Goal: Transaction & Acquisition: Book appointment/travel/reservation

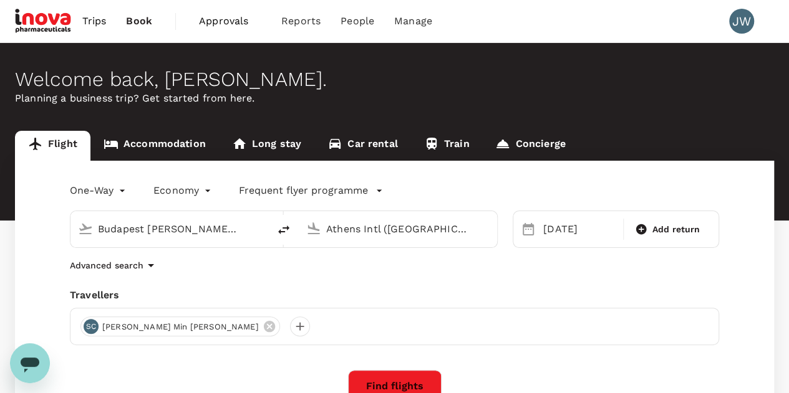
click at [237, 230] on input "Budapest Ferenc Liszt Intl (BUD)" at bounding box center [170, 228] width 145 height 19
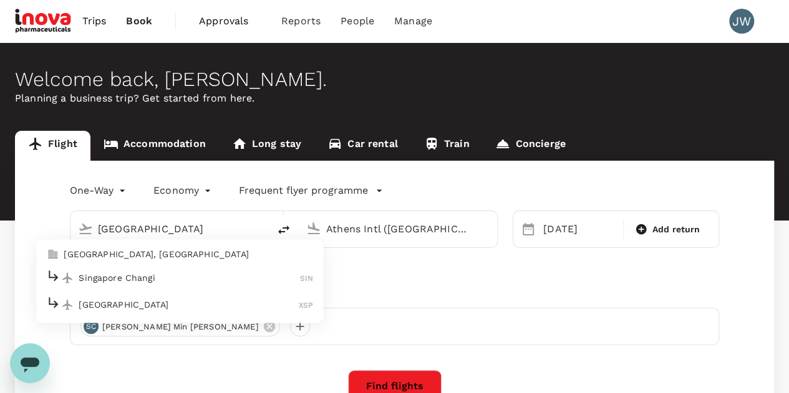
click at [106, 276] on p "Singapore Changi" at bounding box center [189, 278] width 221 height 12
type input "Singapore Changi (SIN)"
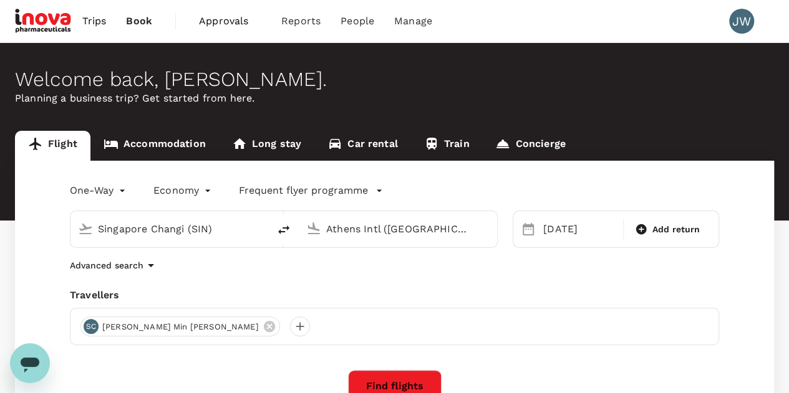
click at [347, 229] on input "Athens Intl (ATH)" at bounding box center [398, 228] width 145 height 19
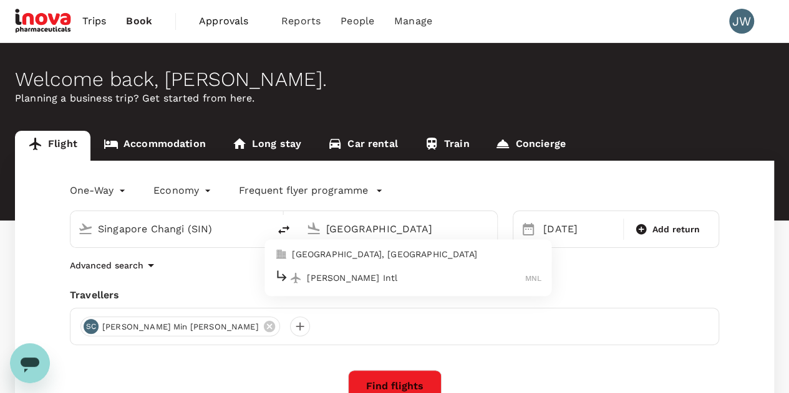
click at [332, 279] on p "Ninoy Aquino Intl" at bounding box center [416, 278] width 218 height 12
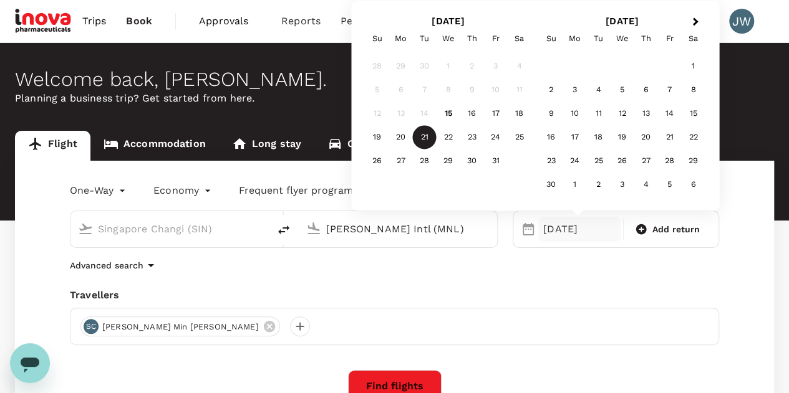
type input "[PERSON_NAME] Intl (MNL)"
click at [595, 115] on div "11" at bounding box center [599, 114] width 24 height 24
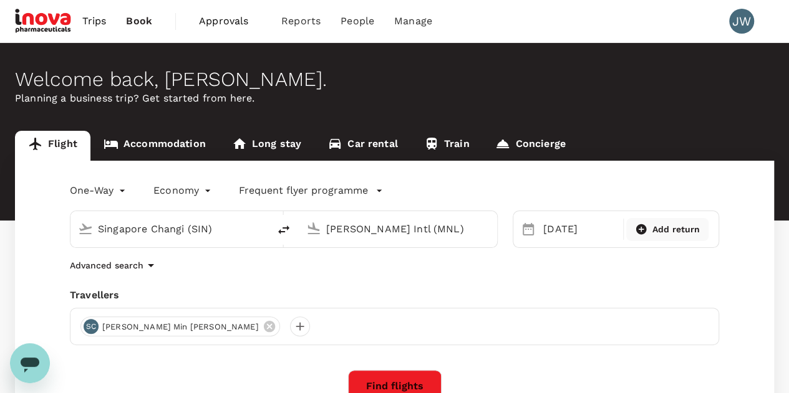
click at [660, 230] on span "Add return" at bounding box center [676, 229] width 48 height 13
type input "roundtrip"
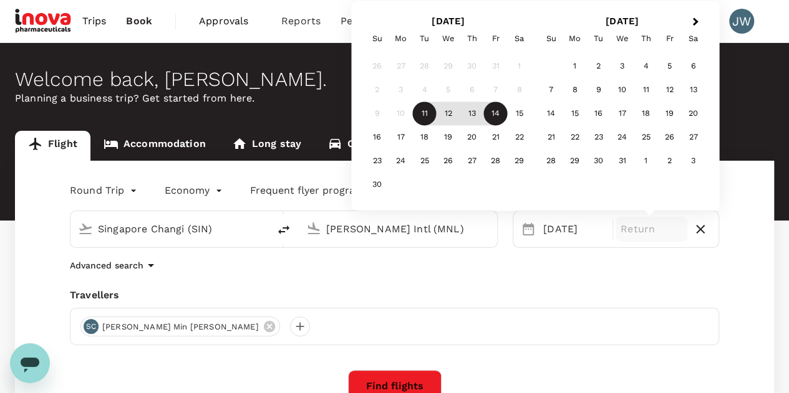
click at [498, 116] on div "14" at bounding box center [496, 114] width 24 height 24
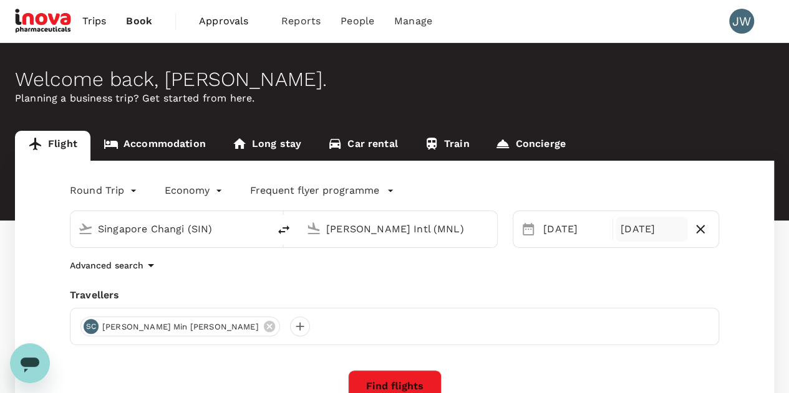
click at [263, 329] on icon at bounding box center [268, 326] width 11 height 11
click at [91, 325] on div at bounding box center [90, 327] width 20 height 20
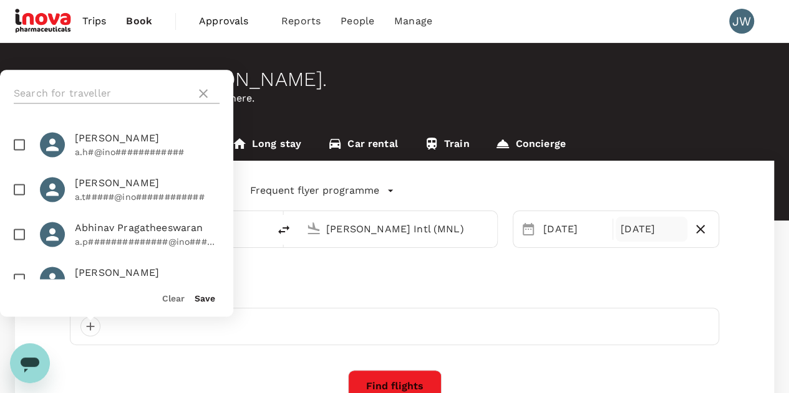
click at [97, 90] on input "text" at bounding box center [102, 94] width 177 height 20
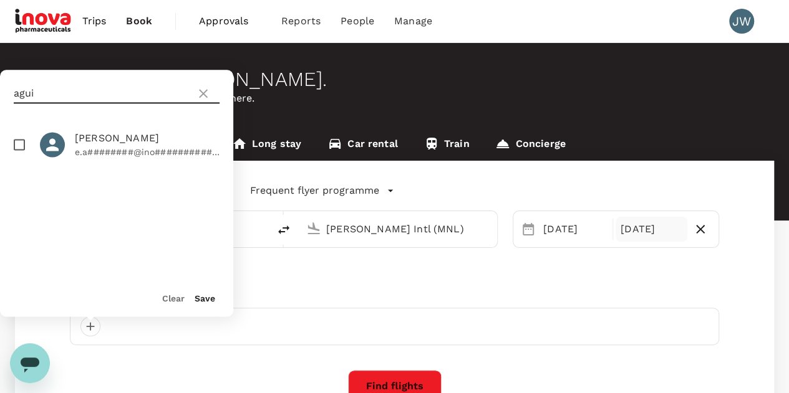
type input "agui"
click at [22, 145] on input "checkbox" at bounding box center [19, 145] width 26 height 26
checkbox input "true"
click at [203, 304] on div "Save" at bounding box center [200, 293] width 31 height 25
click at [203, 301] on button "Save" at bounding box center [205, 299] width 21 height 10
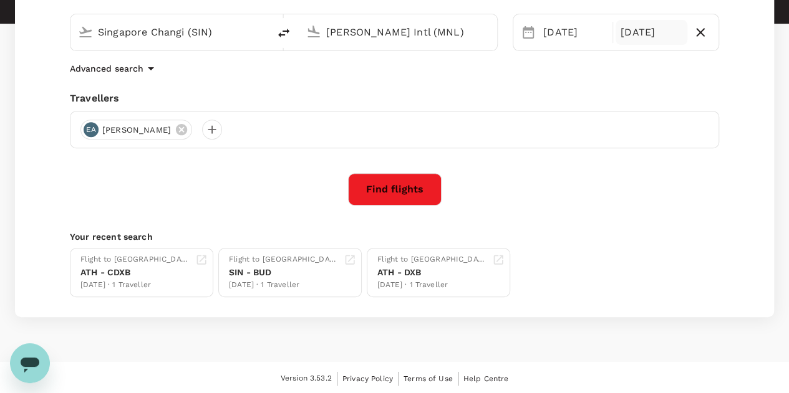
scroll to position [10, 0]
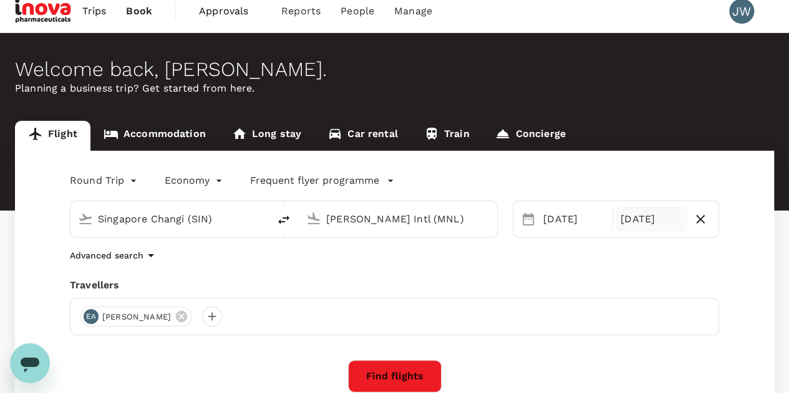
click at [388, 374] on button "Find flights" at bounding box center [395, 376] width 94 height 32
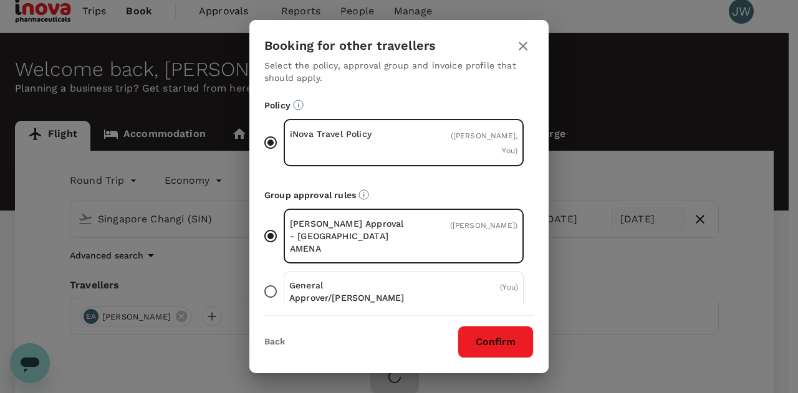
click at [500, 342] on button "Confirm" at bounding box center [496, 342] width 76 height 32
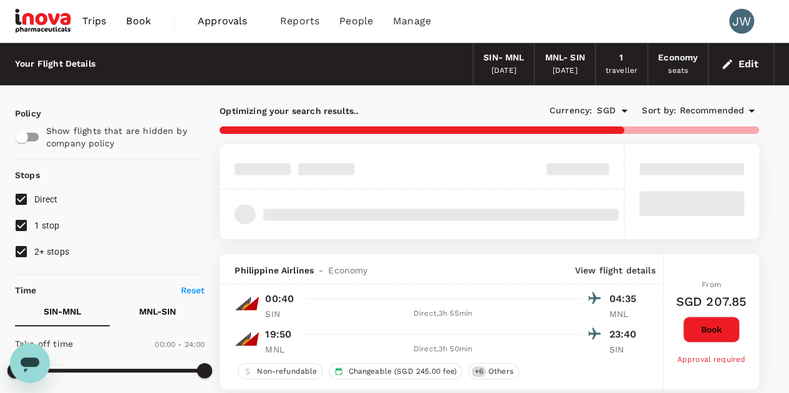
type input "1135"
click at [749, 64] on button "Edit" at bounding box center [740, 64] width 45 height 20
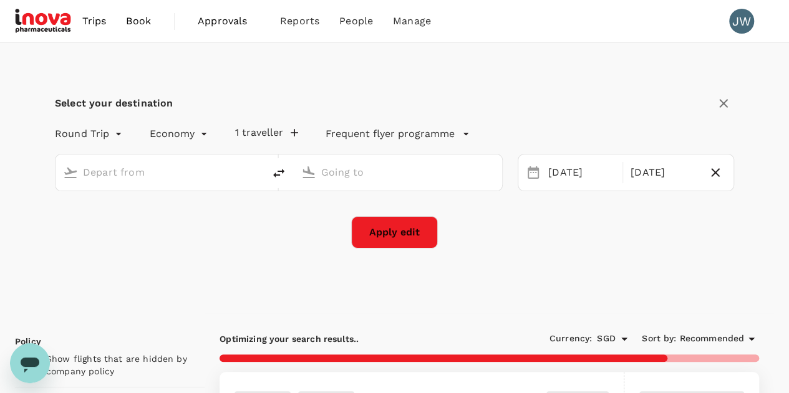
type input "Singapore Changi (SIN)"
type input "[PERSON_NAME] Intl (MNL)"
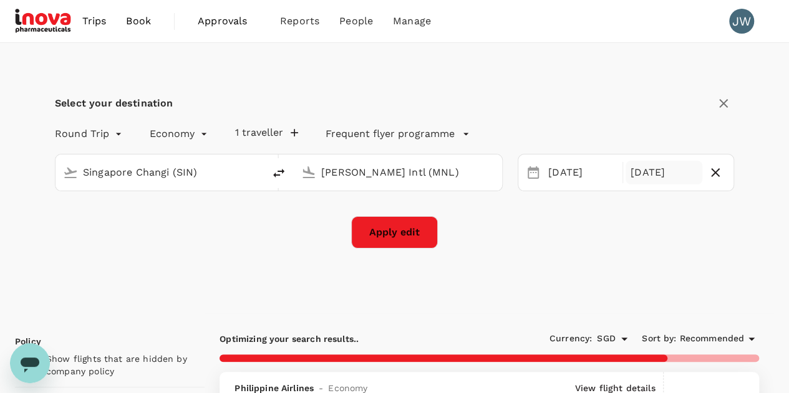
click at [657, 173] on div "14 Nov" at bounding box center [663, 173] width 77 height 24
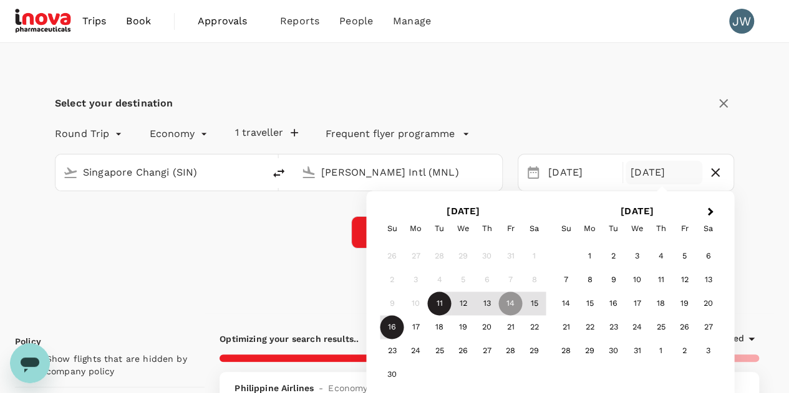
click at [387, 332] on div "16" at bounding box center [392, 328] width 24 height 24
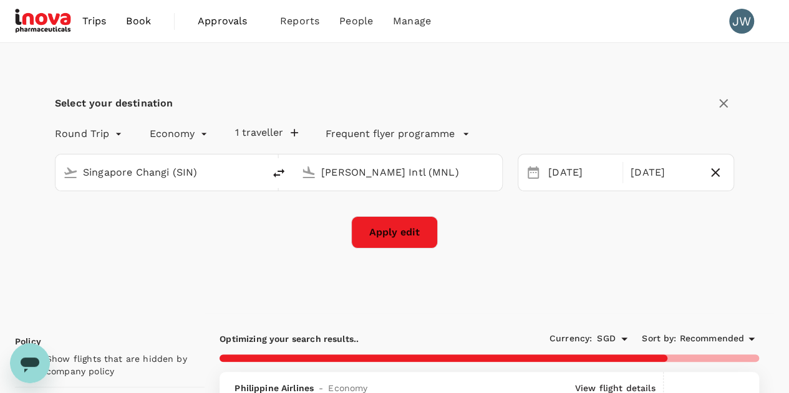
click at [389, 234] on button "Apply edit" at bounding box center [394, 232] width 87 height 32
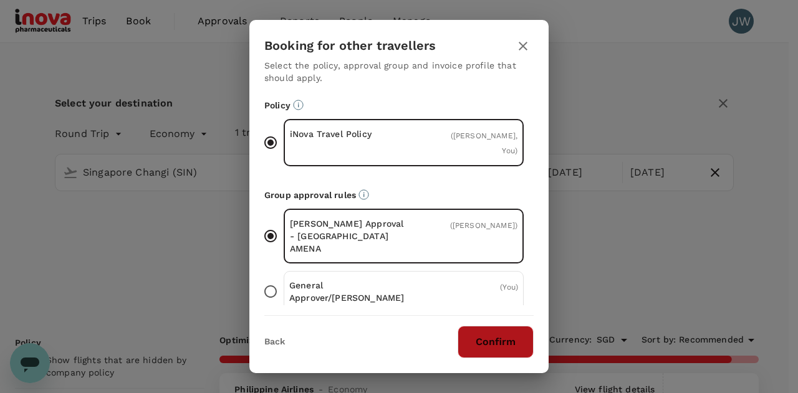
click at [509, 345] on button "Confirm" at bounding box center [496, 342] width 76 height 32
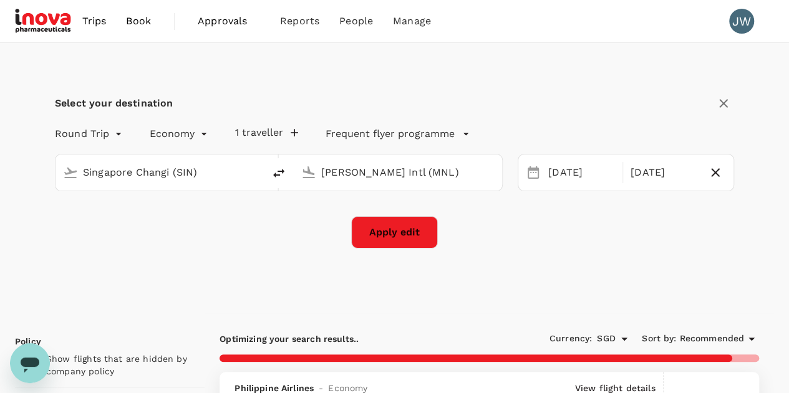
checkbox input "false"
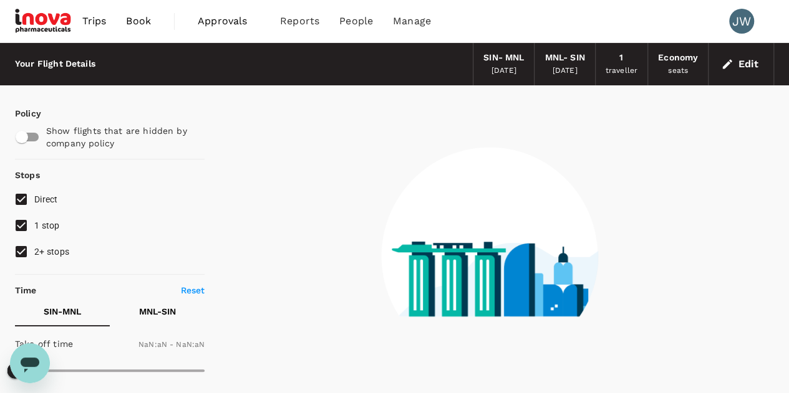
type input "1440"
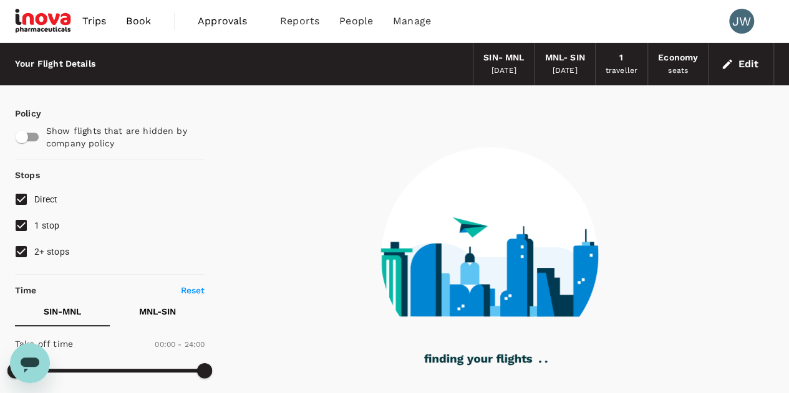
drag, startPoint x: 24, startPoint y: 249, endPoint x: 24, endPoint y: 241, distance: 8.7
click at [24, 249] on input "2+ stops" at bounding box center [21, 252] width 26 height 26
checkbox input "false"
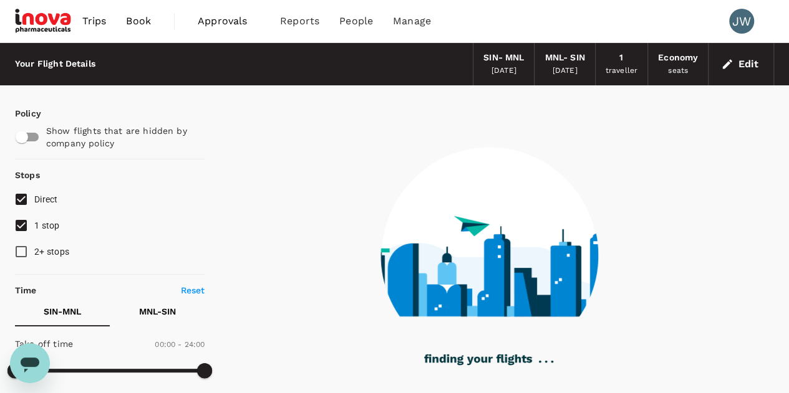
click at [24, 231] on input "1 stop" at bounding box center [21, 226] width 26 height 26
checkbox input "false"
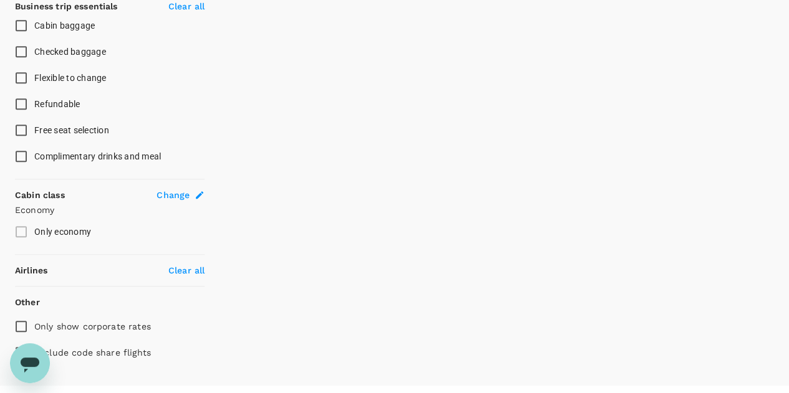
scroll to position [528, 0]
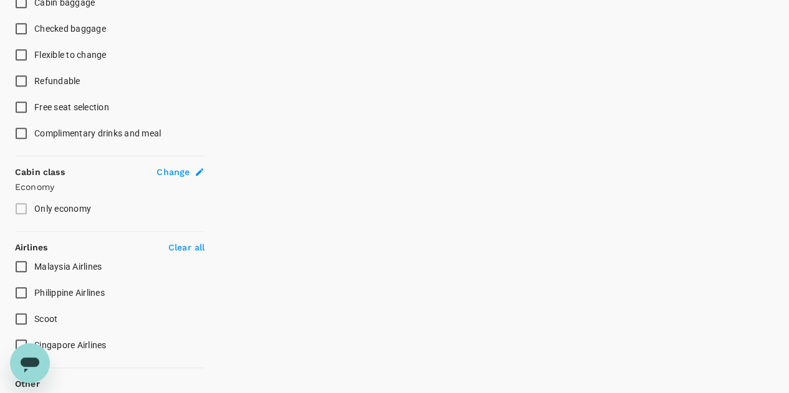
type input "1010"
checkbox input "true"
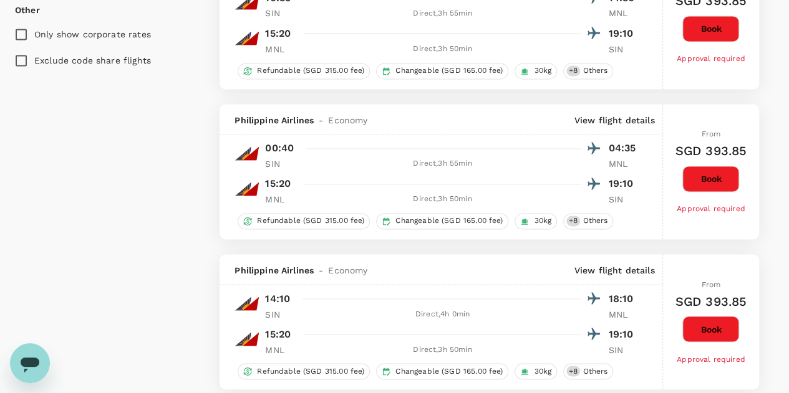
scroll to position [715, 0]
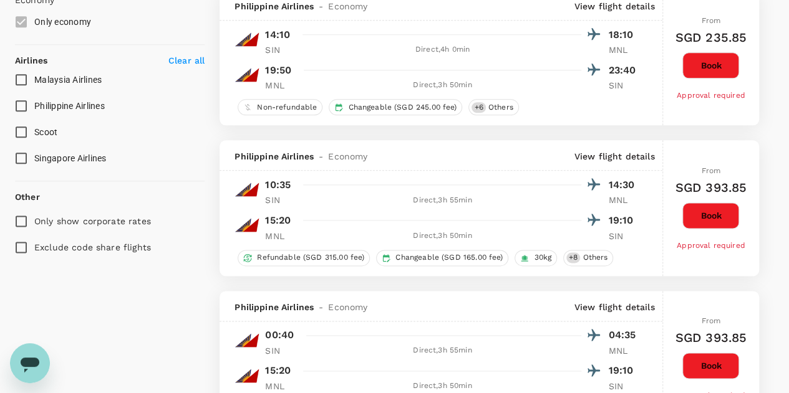
click at [24, 160] on input "Singapore Airlines" at bounding box center [21, 158] width 26 height 26
checkbox input "true"
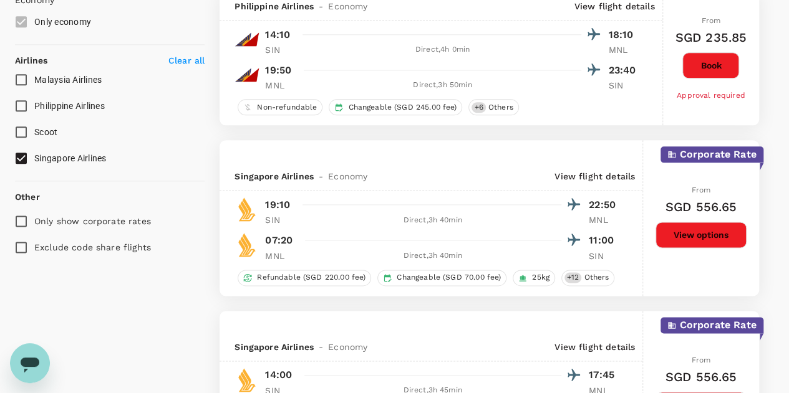
scroll to position [633, 0]
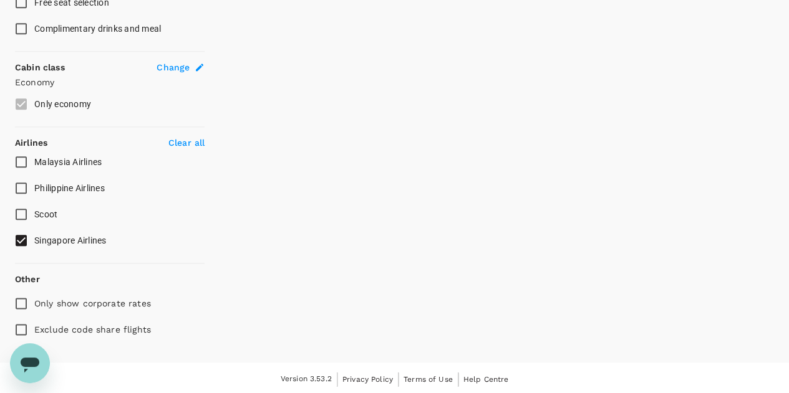
click at [17, 330] on input "Exclude code share flights" at bounding box center [21, 330] width 26 height 26
checkbox input "true"
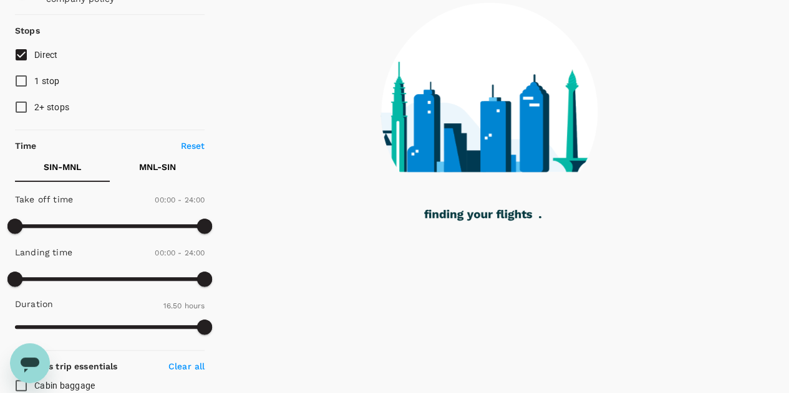
scroll to position [72, 0]
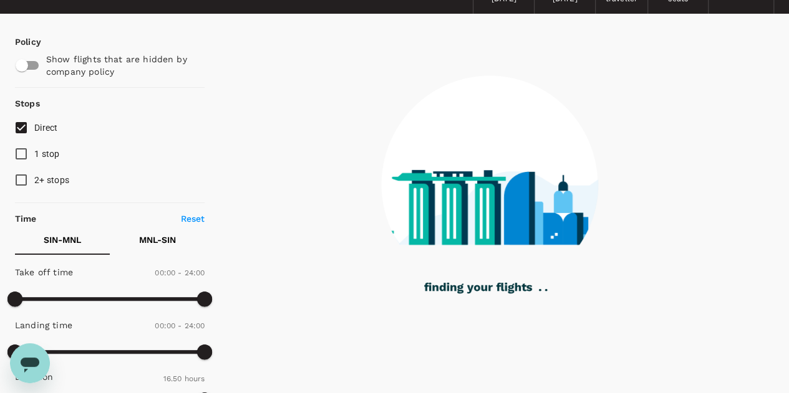
type input "1135"
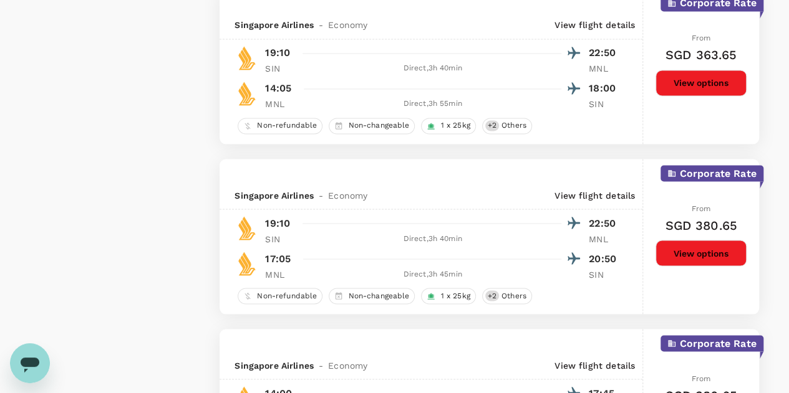
scroll to position [1381, 0]
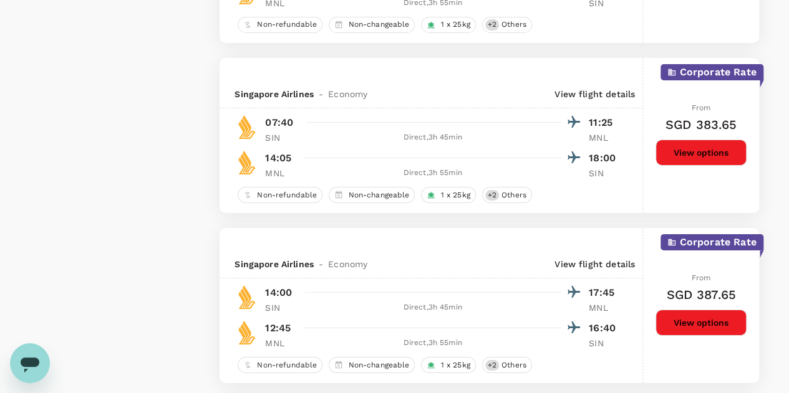
checkbox input "false"
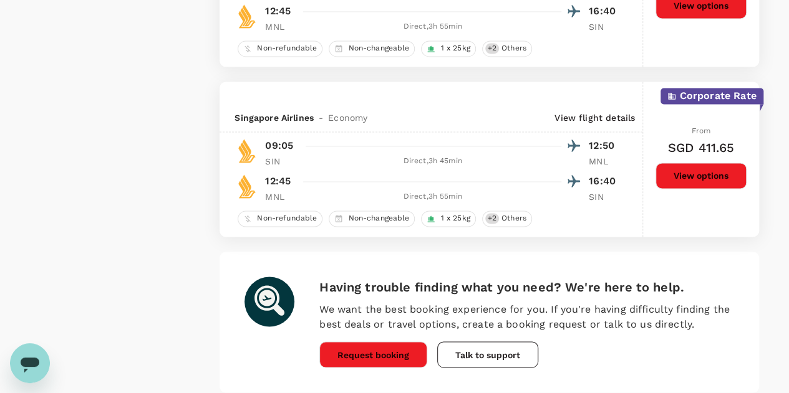
scroll to position [3377, 0]
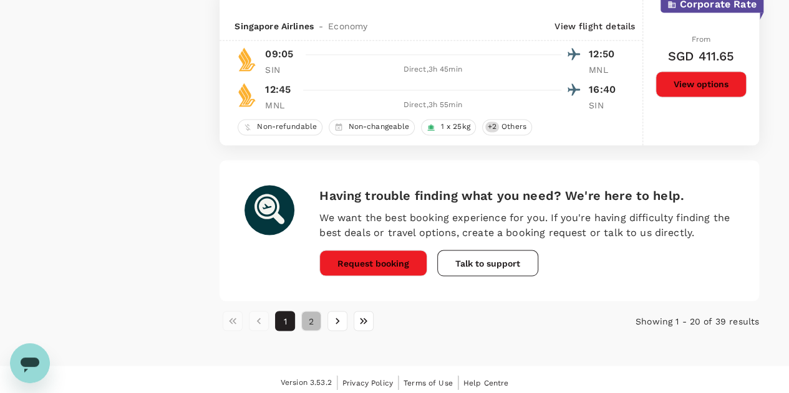
click at [312, 321] on button "2" at bounding box center [311, 321] width 20 height 20
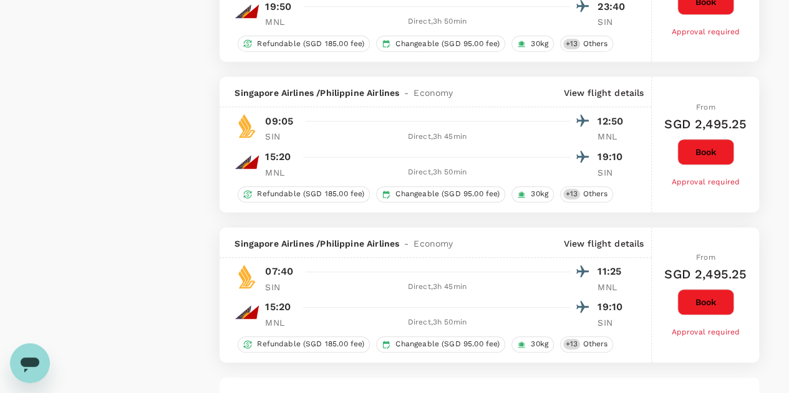
scroll to position [2927, 0]
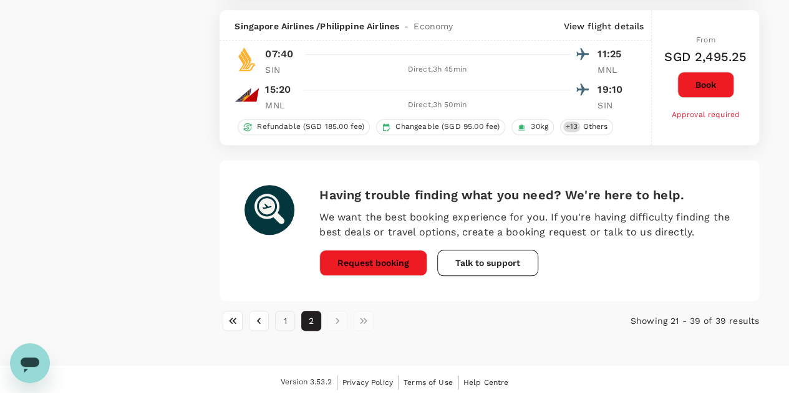
click at [288, 316] on button "1" at bounding box center [285, 321] width 20 height 20
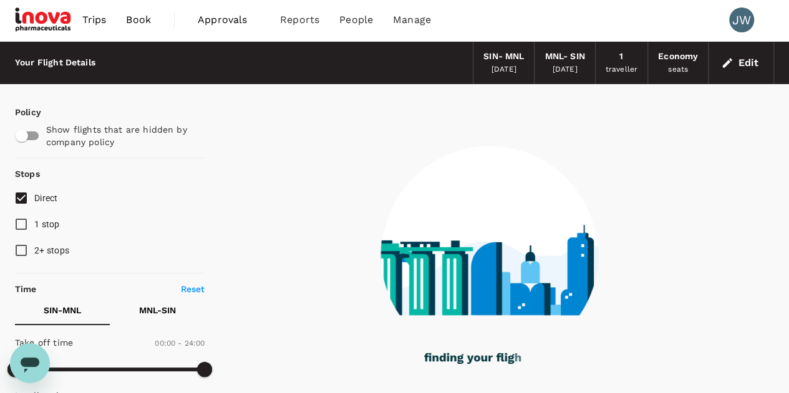
scroll to position [0, 0]
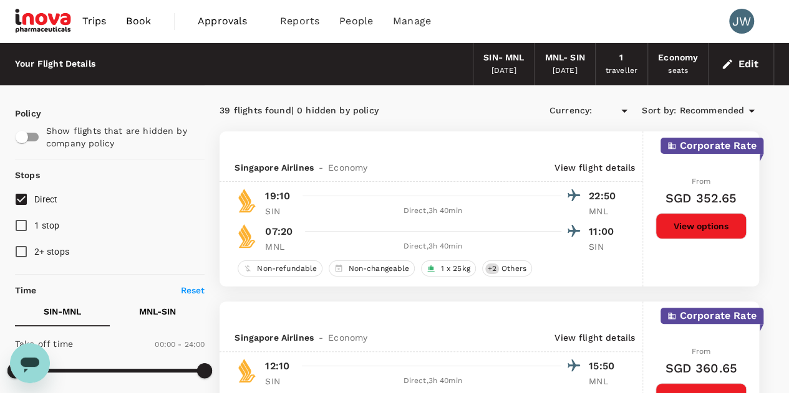
type input "SGD"
click at [746, 65] on button "Edit" at bounding box center [740, 64] width 45 height 20
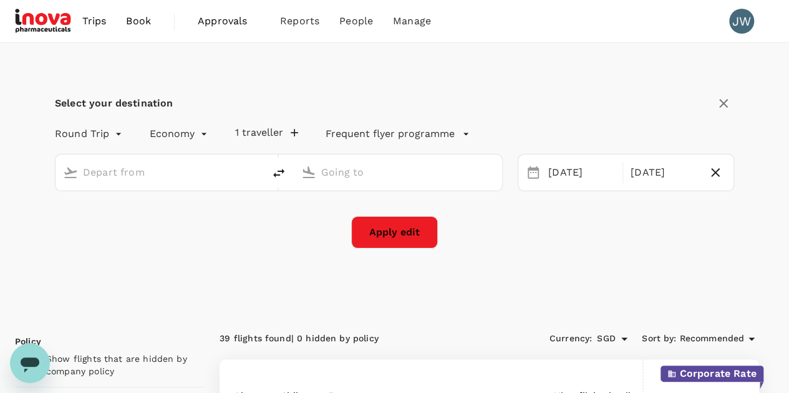
type input "Singapore Changi (SIN)"
type input "[PERSON_NAME] Intl (MNL)"
click at [561, 171] on div "11 Nov" at bounding box center [581, 173] width 77 height 24
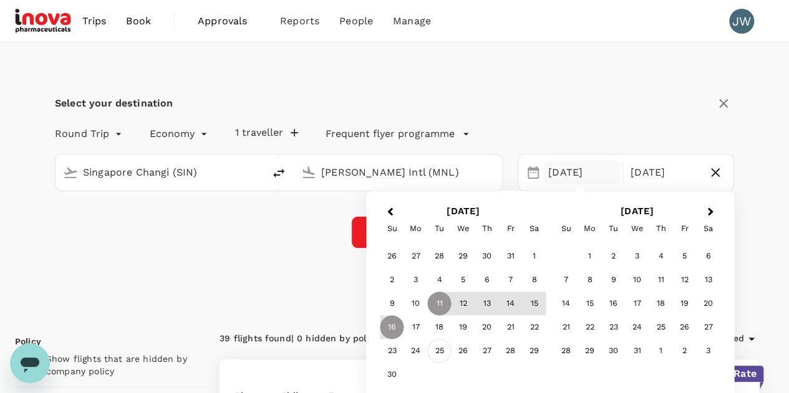
click at [441, 351] on div "25" at bounding box center [440, 352] width 24 height 24
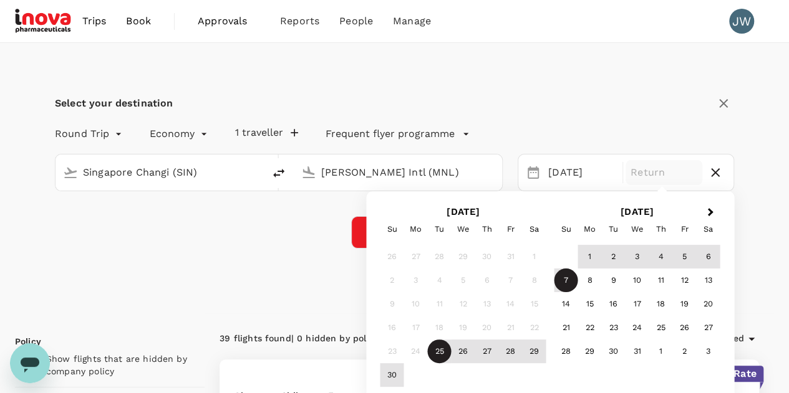
click at [558, 279] on div "7" at bounding box center [566, 281] width 24 height 24
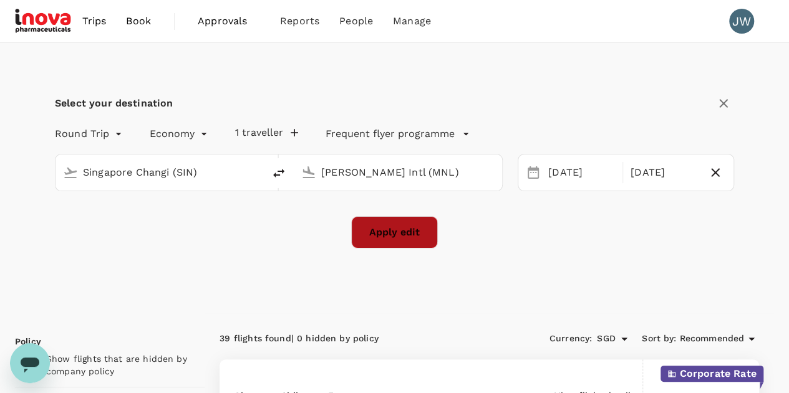
click at [406, 229] on button "Apply edit" at bounding box center [394, 232] width 87 height 32
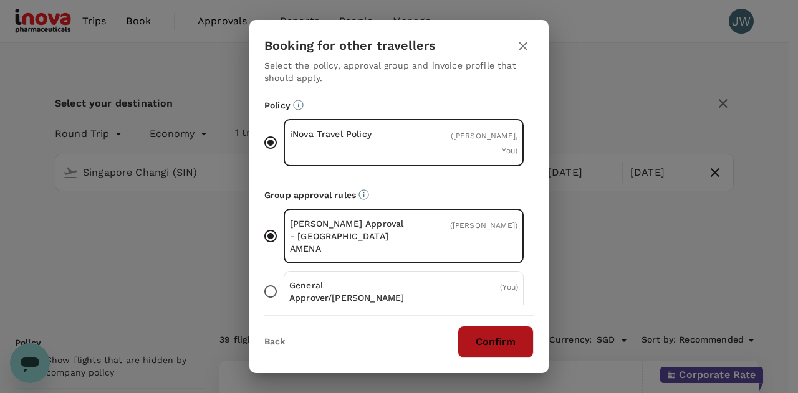
click at [501, 340] on button "Confirm" at bounding box center [496, 342] width 76 height 32
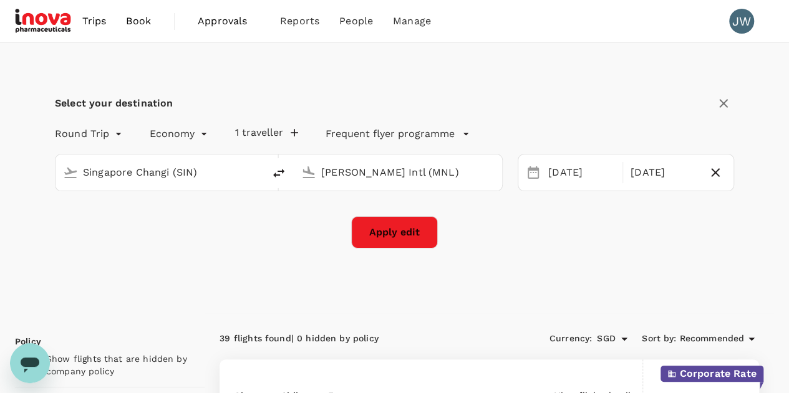
checkbox input "false"
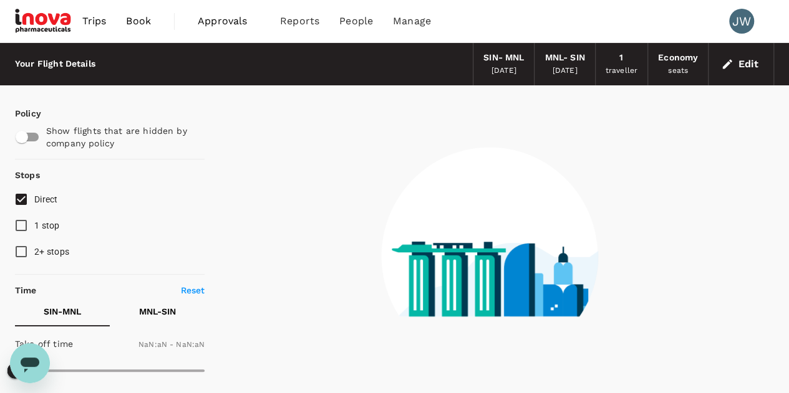
checkbox input "false"
type input "1440"
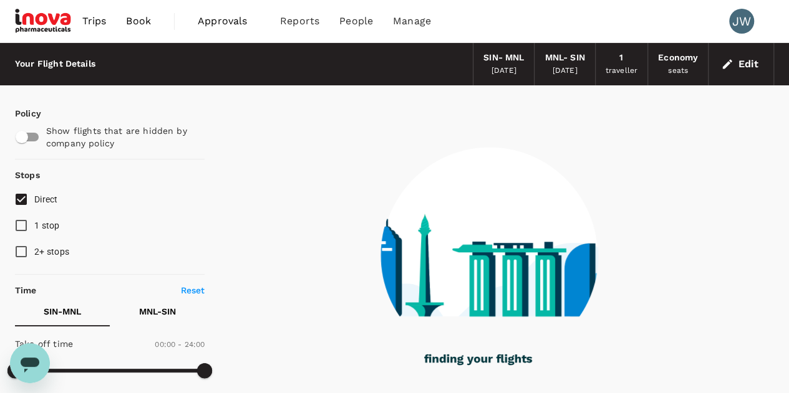
type input "1010"
checkbox input "true"
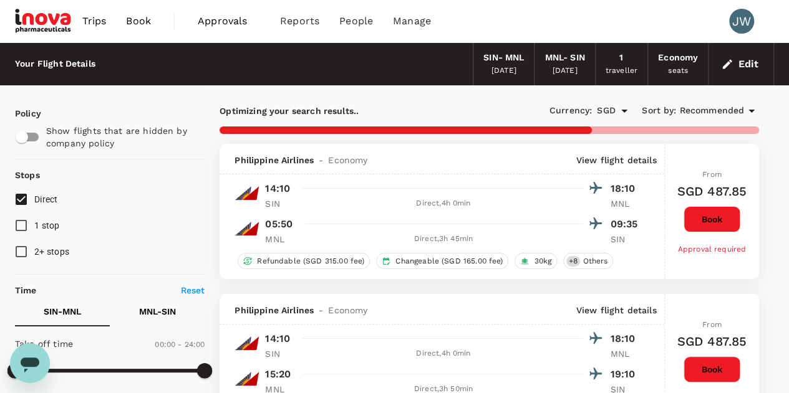
scroll to position [748, 0]
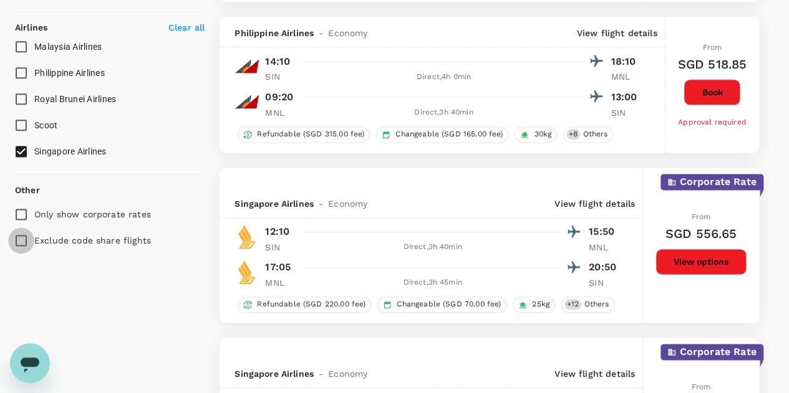
click at [25, 241] on input "Exclude code share flights" at bounding box center [21, 241] width 26 height 26
checkbox input "true"
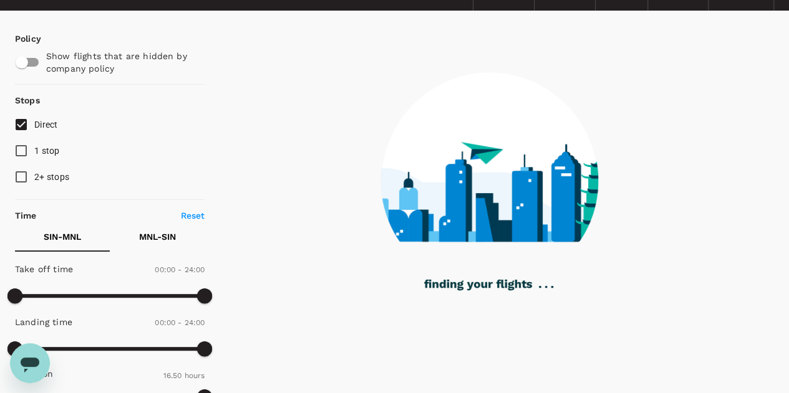
scroll to position [0, 0]
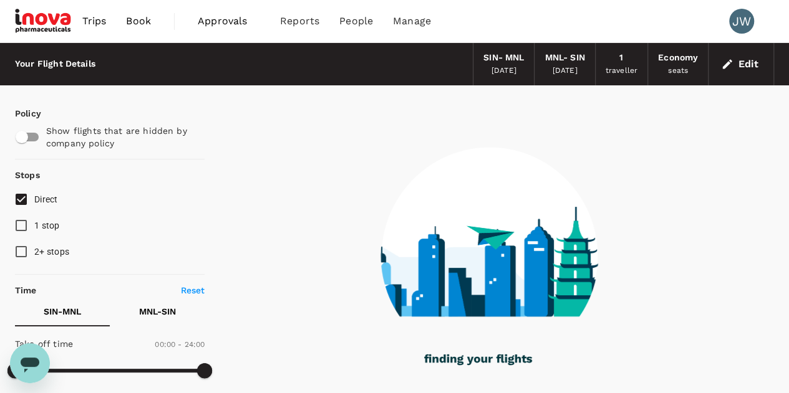
type input "1135"
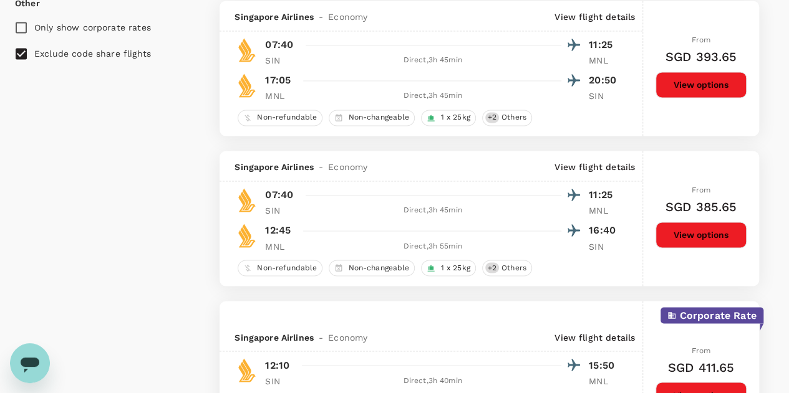
scroll to position [1122, 0]
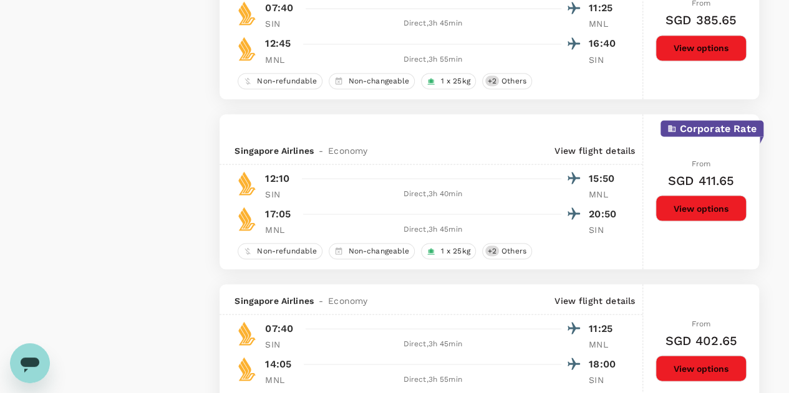
checkbox input "false"
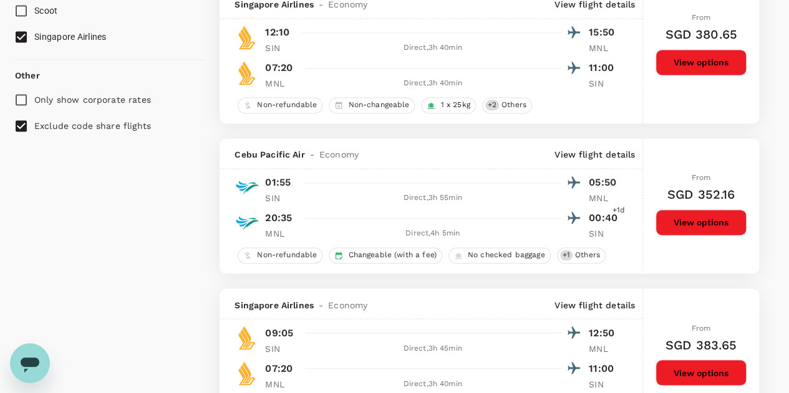
scroll to position [728, 0]
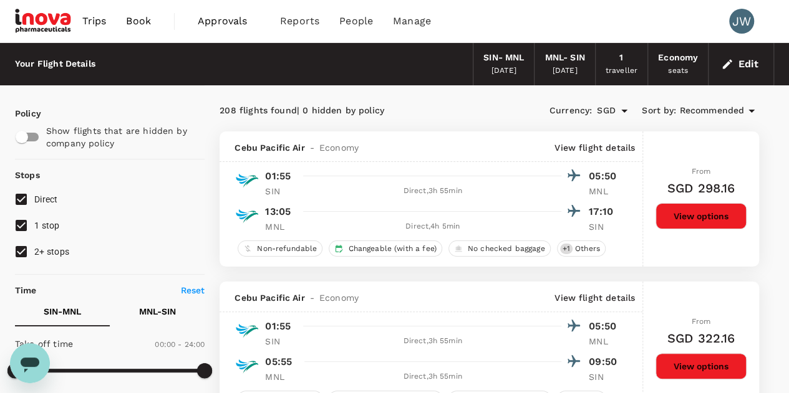
click at [28, 251] on input "2+ stops" at bounding box center [21, 252] width 26 height 26
checkbox input "false"
click at [21, 227] on input "1 stop" at bounding box center [21, 226] width 26 height 26
checkbox input "false"
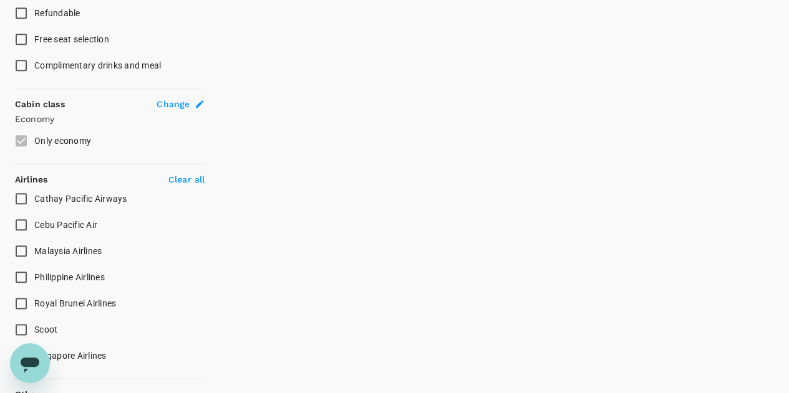
scroll to position [711, 0]
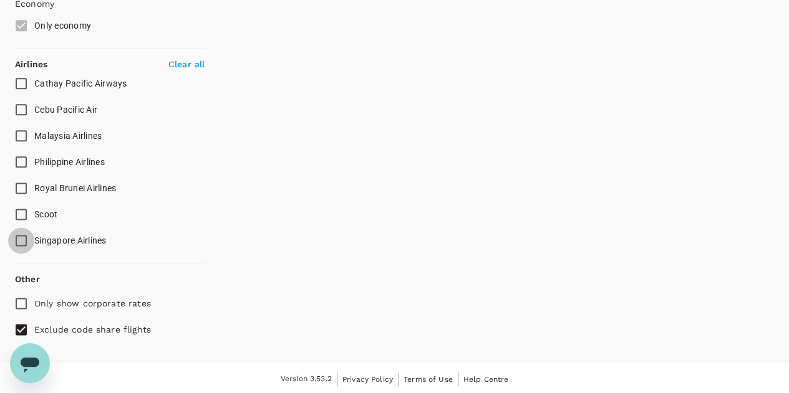
click at [18, 239] on input "Singapore Airlines" at bounding box center [21, 241] width 26 height 26
checkbox input "true"
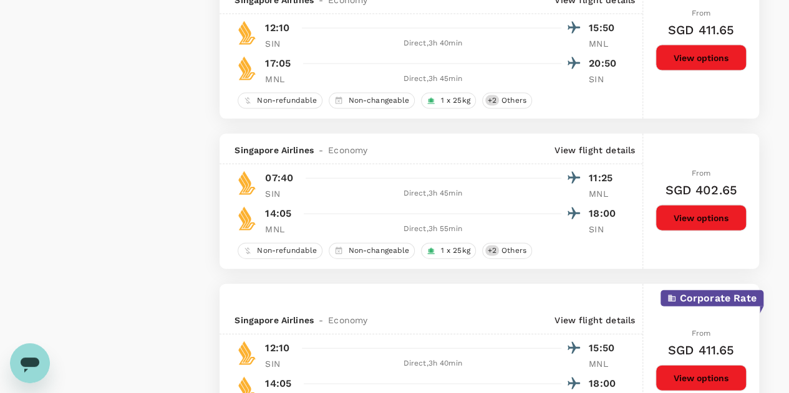
scroll to position [1086, 0]
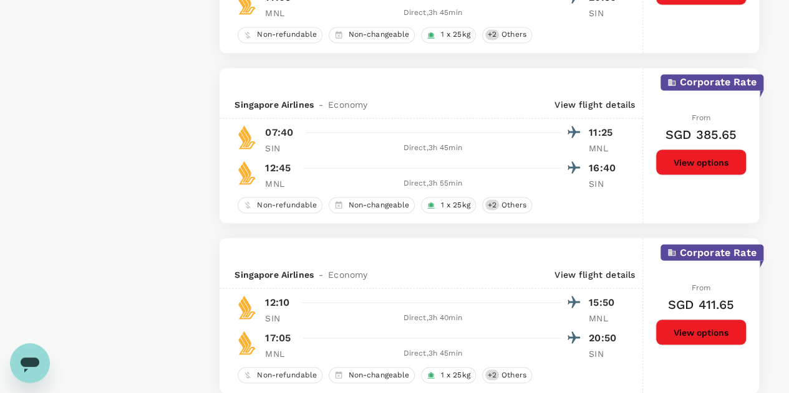
click at [413, 307] on div at bounding box center [439, 303] width 284 height 18
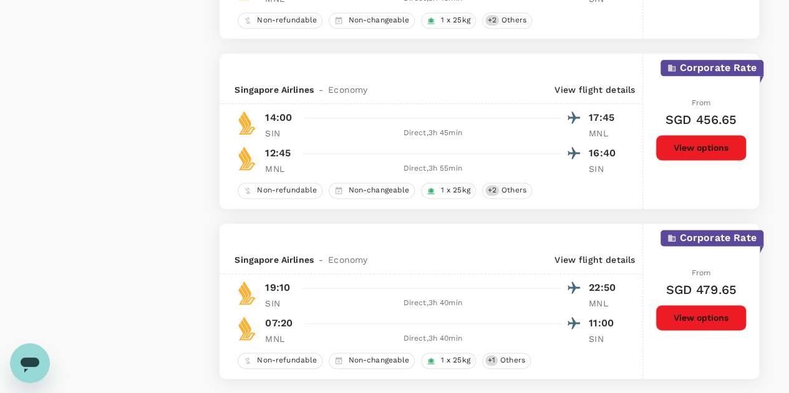
scroll to position [3330, 0]
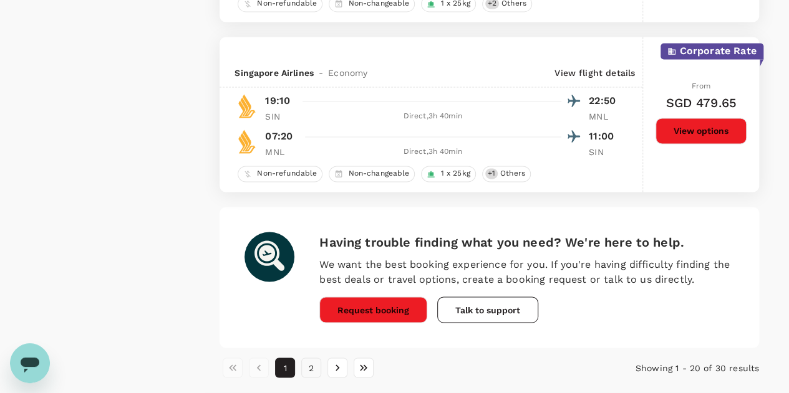
click at [307, 366] on button "2" at bounding box center [311, 368] width 20 height 20
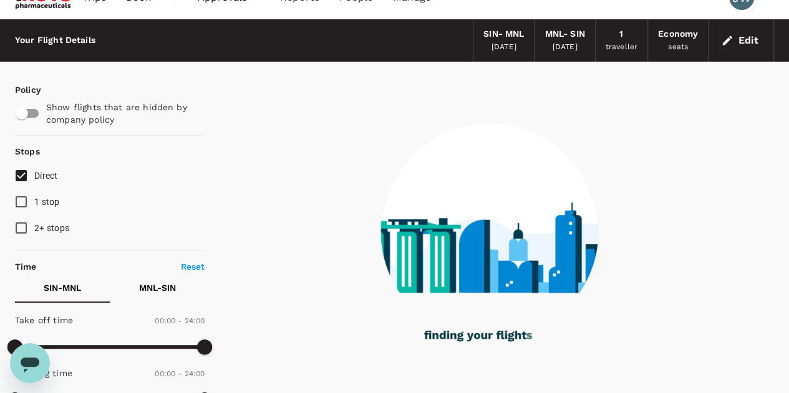
scroll to position [0, 0]
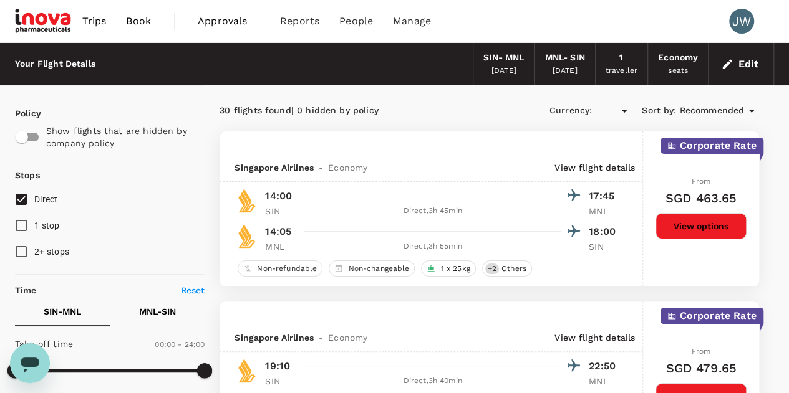
type input "SGD"
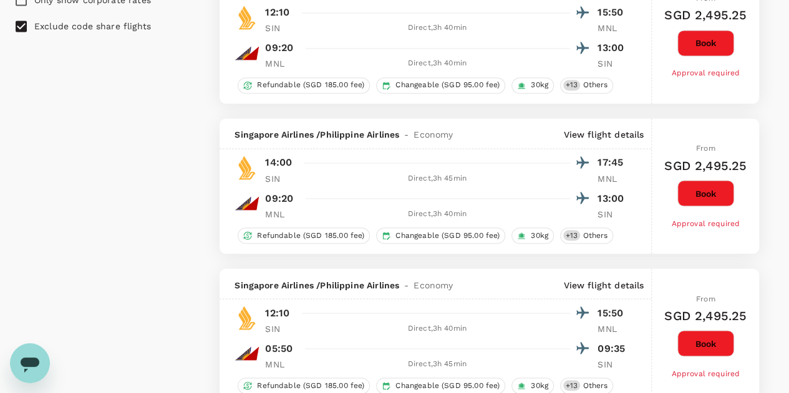
scroll to position [828, 0]
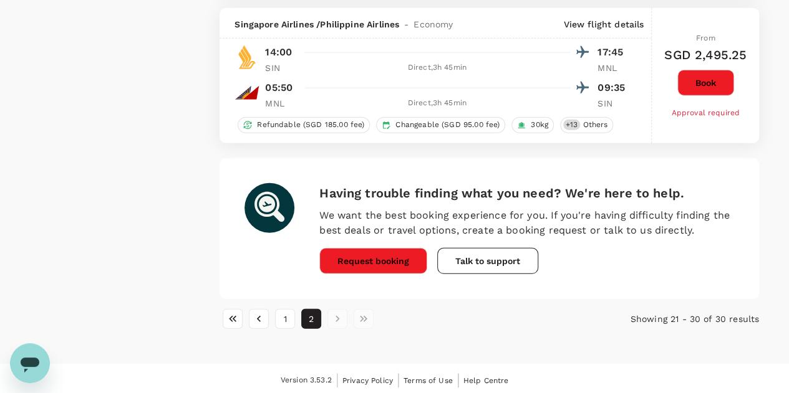
drag, startPoint x: 289, startPoint y: 312, endPoint x: 330, endPoint y: 307, distance: 42.2
click at [289, 312] on button "1" at bounding box center [285, 319] width 20 height 20
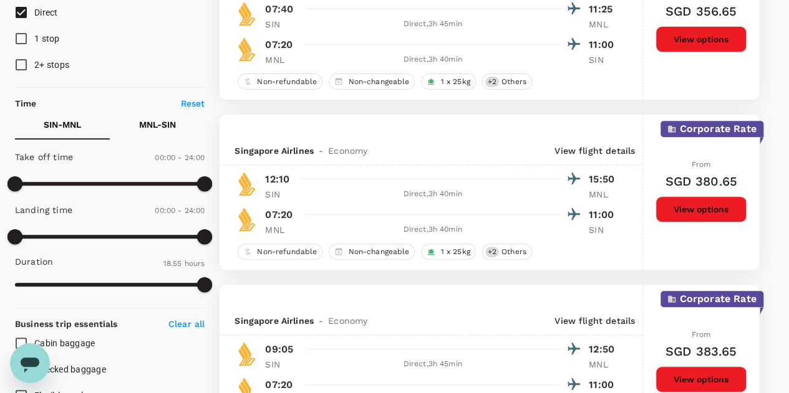
scroll to position [0, 0]
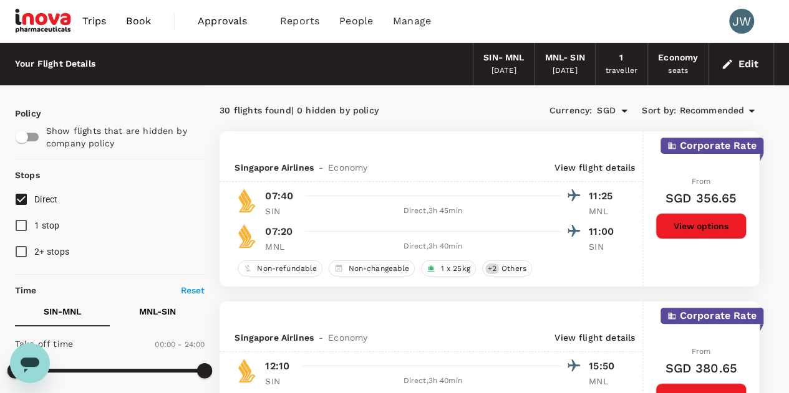
click at [759, 63] on button "Edit" at bounding box center [740, 64] width 45 height 20
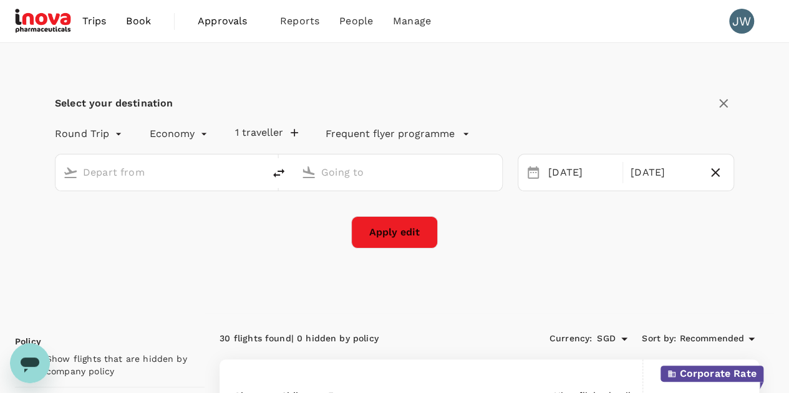
type input "Singapore Changi (SIN)"
type input "[PERSON_NAME] Intl (MNL)"
click at [647, 174] on div "[DATE]" at bounding box center [663, 173] width 77 height 24
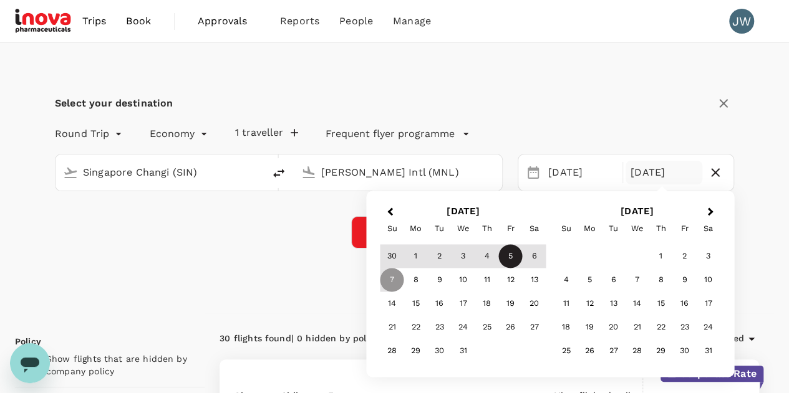
click at [516, 257] on div "5" at bounding box center [511, 257] width 24 height 24
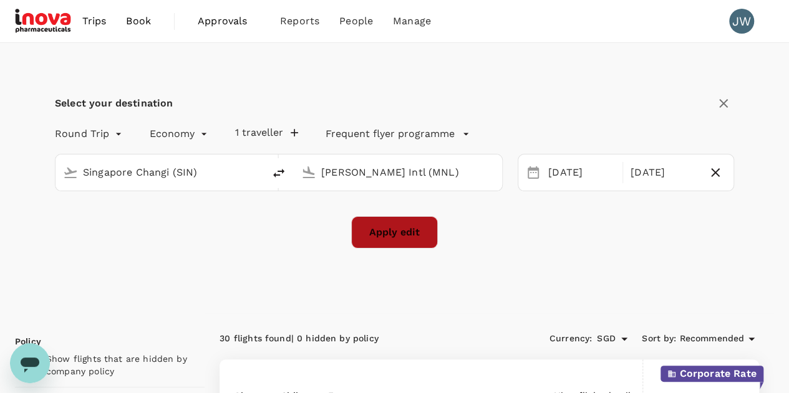
click at [392, 239] on button "Apply edit" at bounding box center [394, 232] width 87 height 32
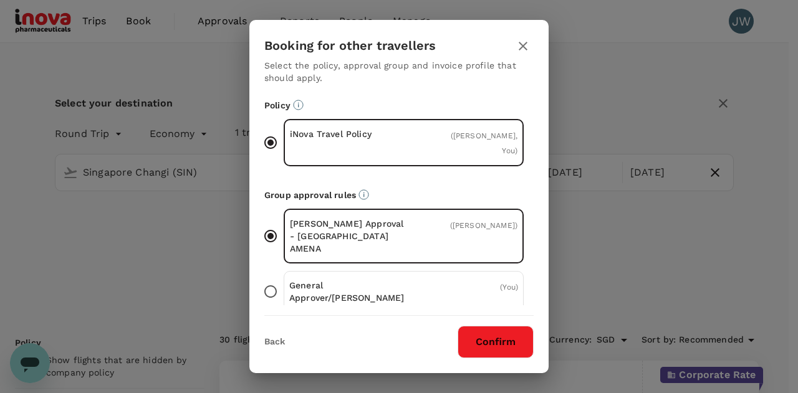
click at [505, 340] on button "Confirm" at bounding box center [496, 342] width 76 height 32
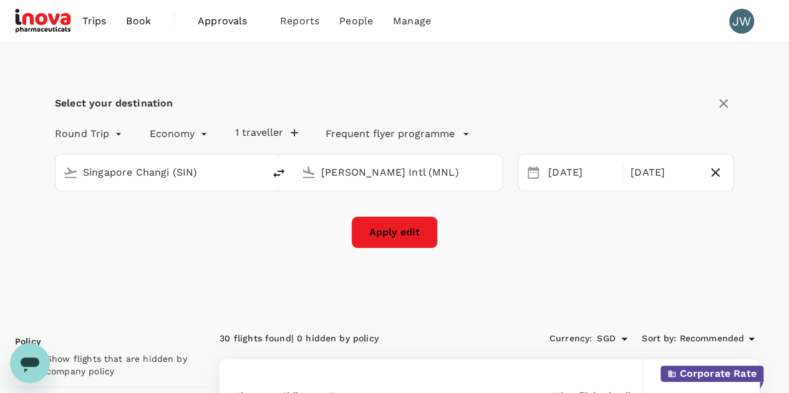
checkbox input "false"
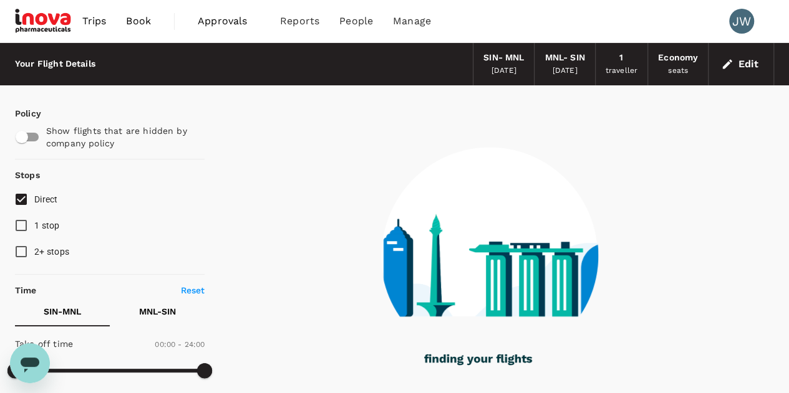
type input "1010"
checkbox input "true"
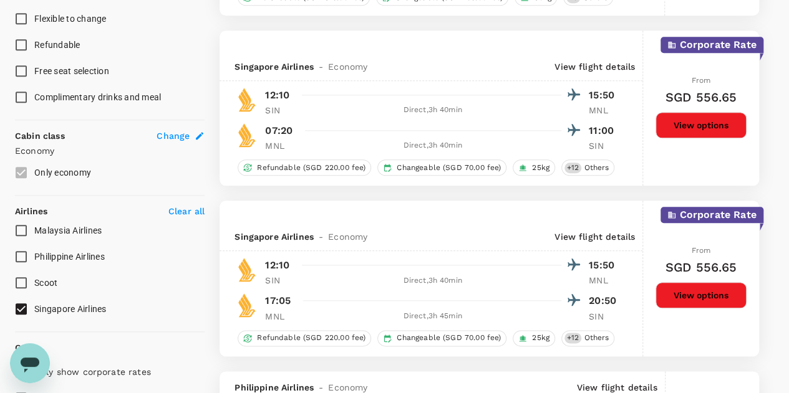
scroll to position [748, 0]
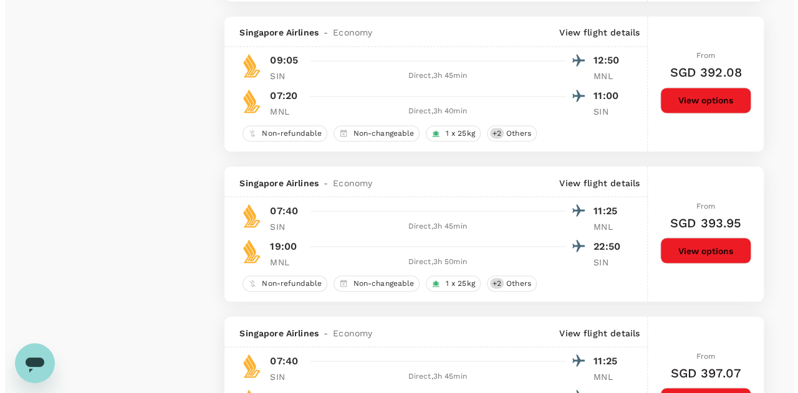
scroll to position [1192, 0]
